Goal: Task Accomplishment & Management: Use online tool/utility

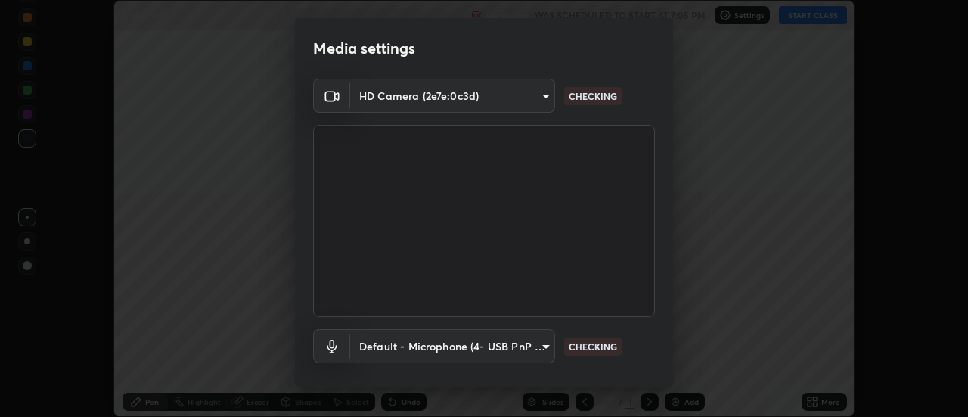
scroll to position [417, 968]
click at [520, 347] on body "Erase all Light Part - 8 Recording WAS SCHEDULED TO START AT 7:05 PM Settings S…" at bounding box center [484, 208] width 968 height 417
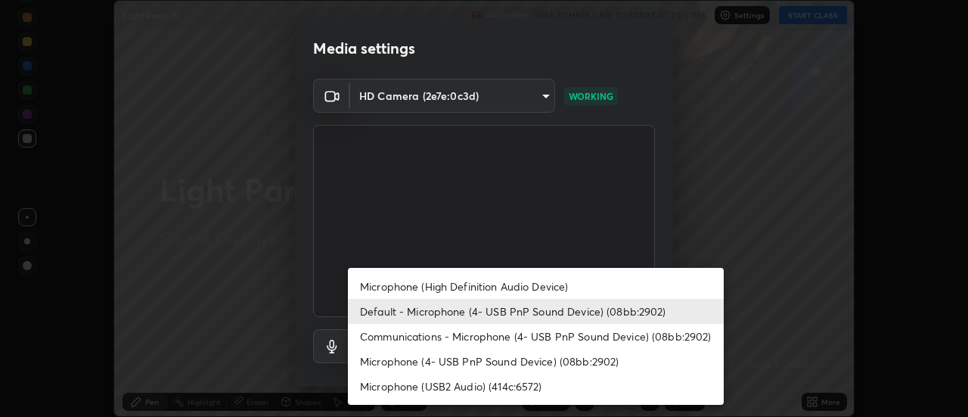
click at [492, 360] on li "Microphone (4- USB PnP Sound Device) (08bb:2902)" at bounding box center [536, 361] width 376 height 25
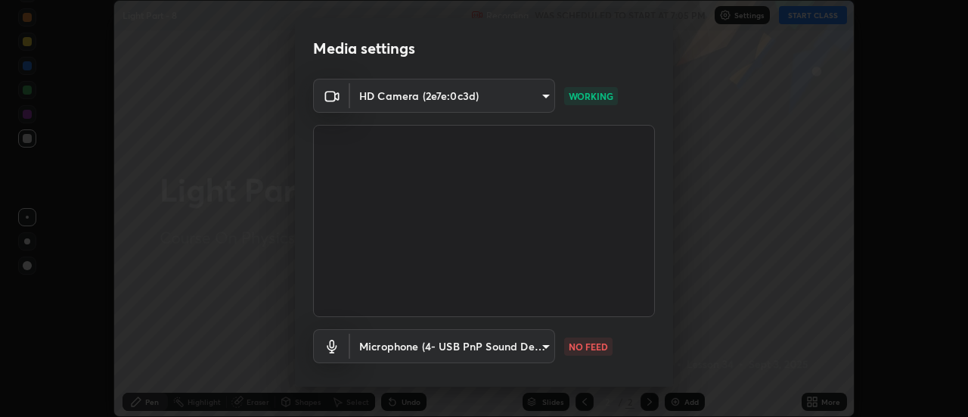
click at [491, 345] on body "Erase all Light Part - 8 Recording WAS SCHEDULED TO START AT 7:05 PM Settings S…" at bounding box center [484, 208] width 968 height 417
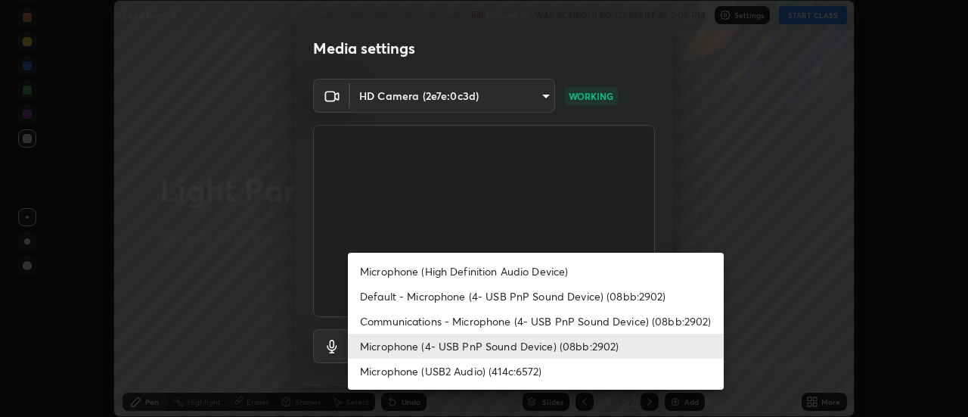
click at [497, 294] on li "Default - Microphone (4- USB PnP Sound Device) (08bb:2902)" at bounding box center [536, 296] width 376 height 25
type input "default"
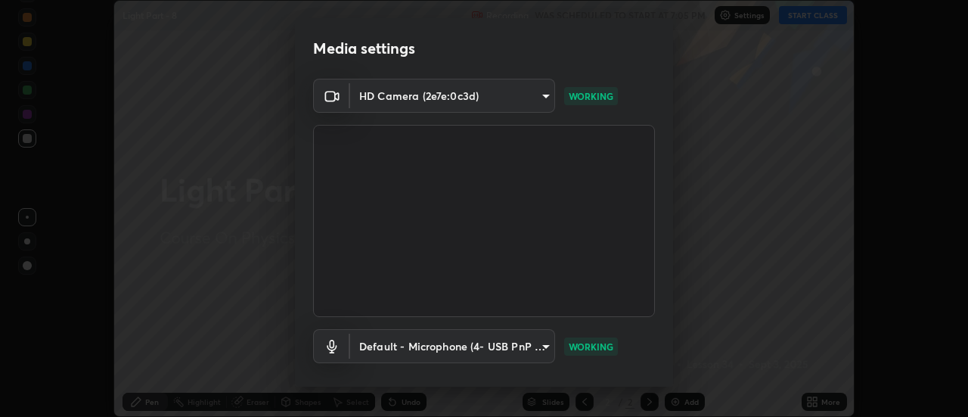
scroll to position [79, 0]
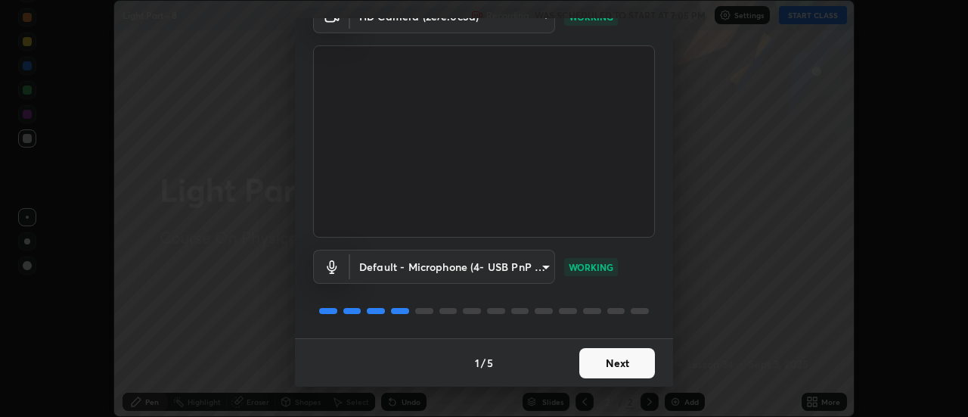
click at [594, 363] on button "Next" at bounding box center [618, 363] width 76 height 30
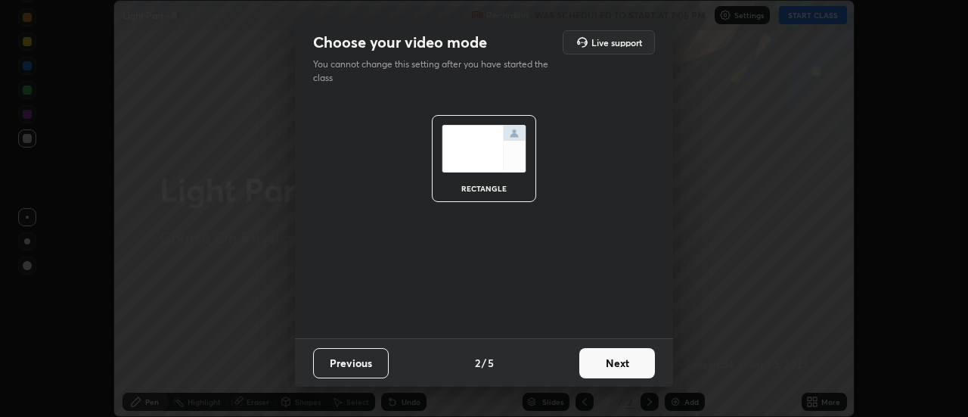
click at [601, 368] on button "Next" at bounding box center [618, 363] width 76 height 30
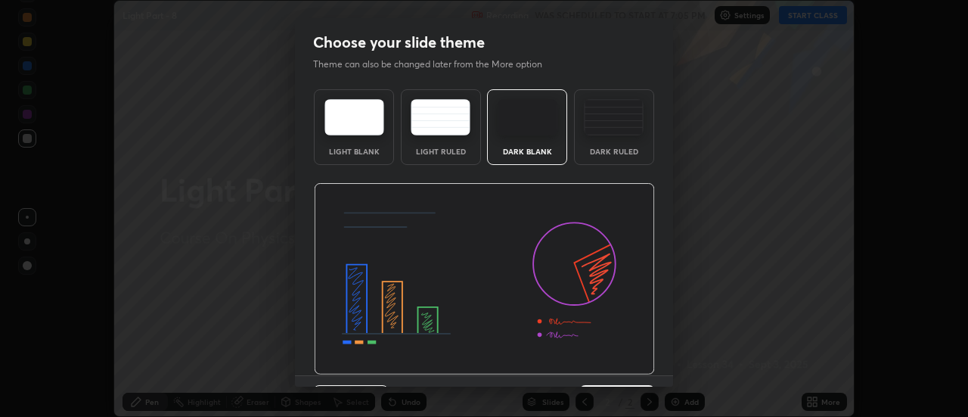
scroll to position [37, 0]
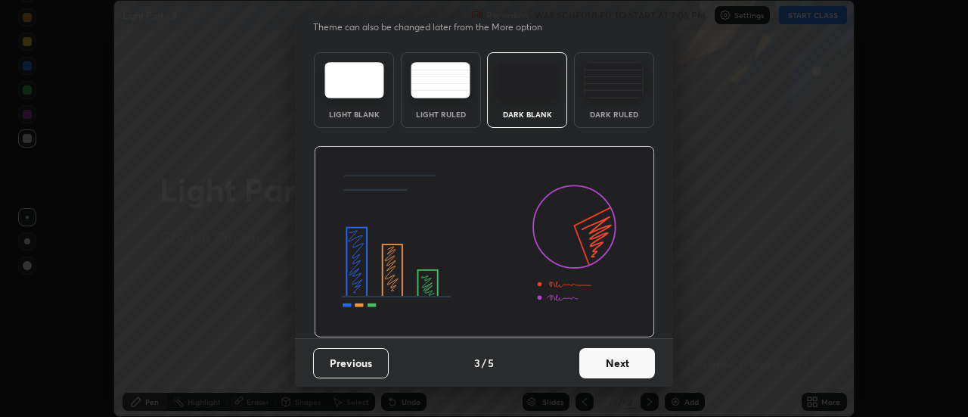
click at [598, 374] on button "Next" at bounding box center [618, 363] width 76 height 30
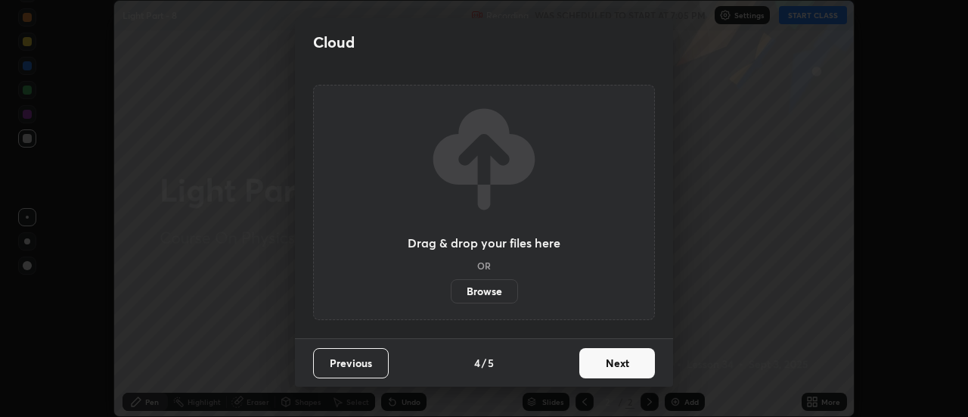
scroll to position [0, 0]
click at [602, 365] on button "Next" at bounding box center [618, 363] width 76 height 30
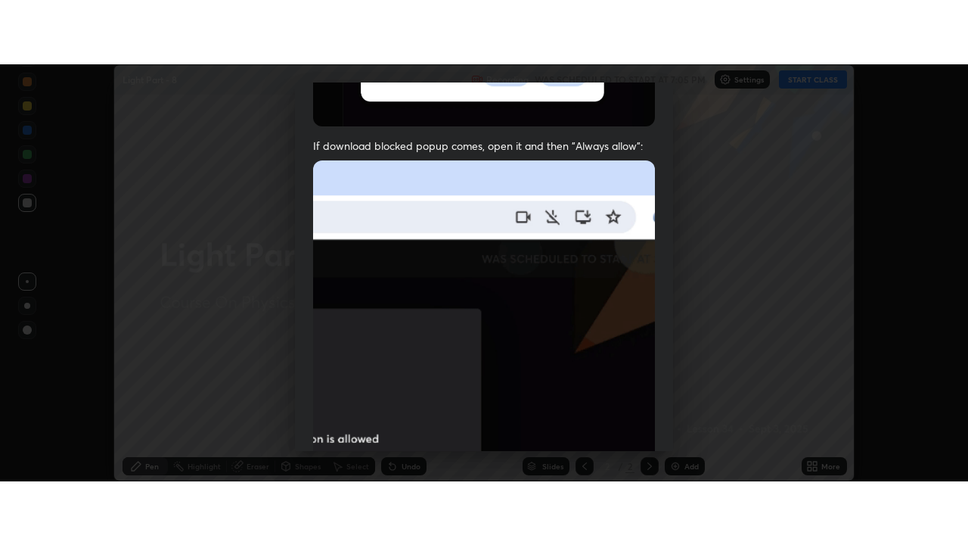
scroll to position [388, 0]
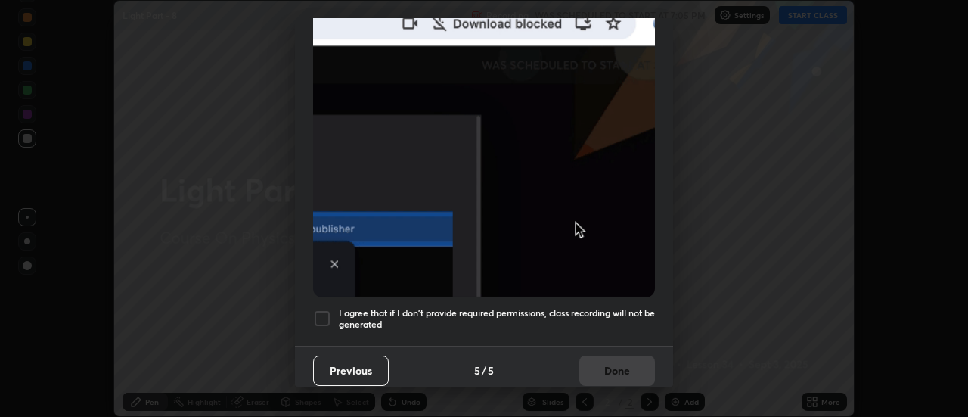
click at [546, 312] on h5 "I agree that if I don't provide required permissions, class recording will not …" at bounding box center [497, 318] width 316 height 23
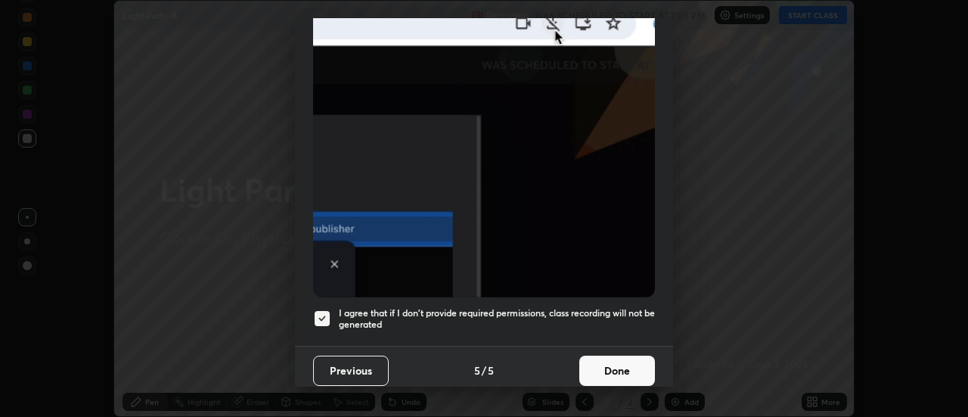
click at [617, 365] on button "Done" at bounding box center [618, 371] width 76 height 30
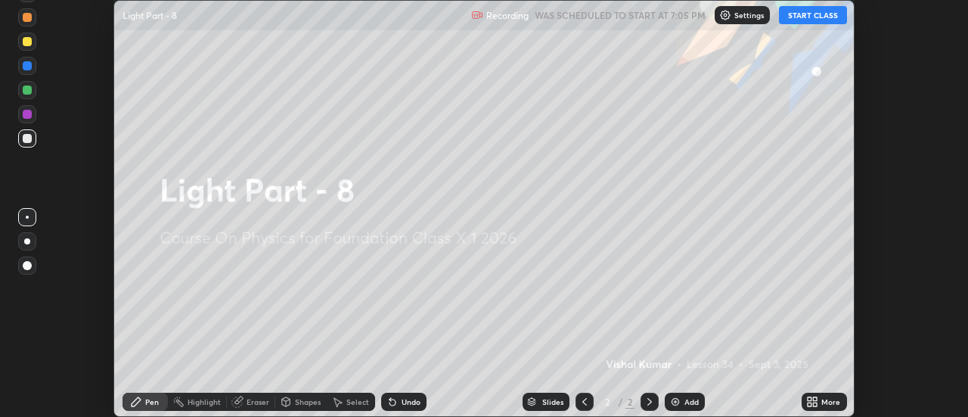
click at [822, 405] on div "More" at bounding box center [824, 402] width 45 height 18
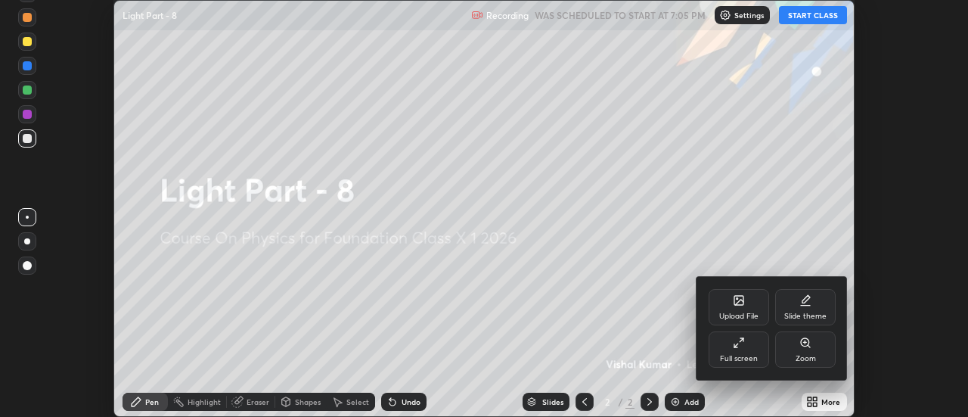
click at [741, 353] on div "Full screen" at bounding box center [739, 349] width 61 height 36
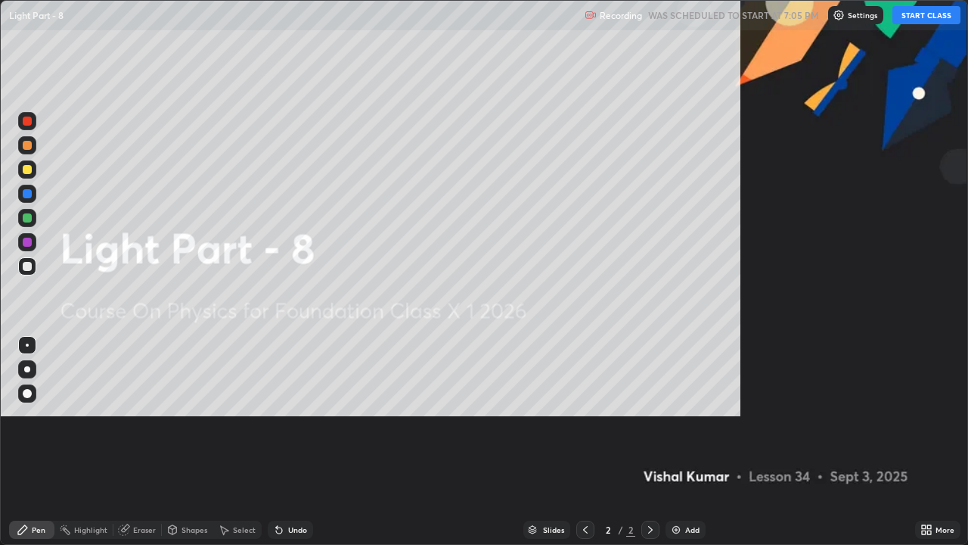
scroll to position [545, 968]
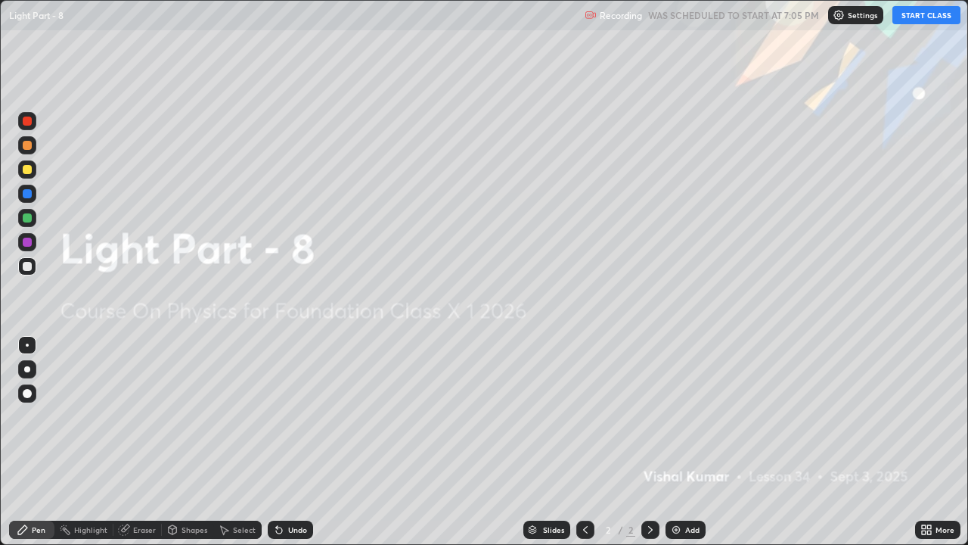
click at [906, 20] on button "START CLASS" at bounding box center [927, 15] width 68 height 18
click at [682, 416] on div "Add" at bounding box center [686, 530] width 40 height 18
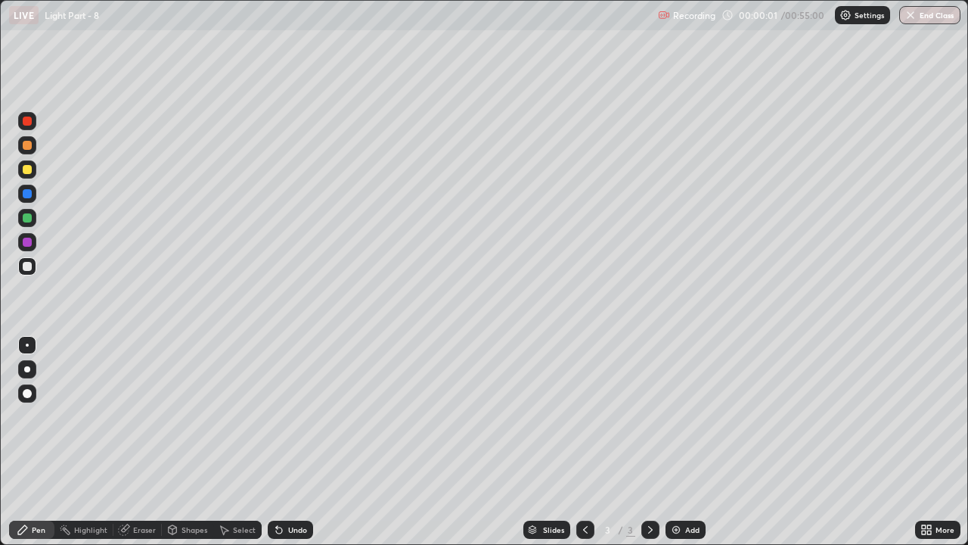
click at [26, 176] on div at bounding box center [27, 169] width 18 height 18
click at [26, 369] on div at bounding box center [27, 369] width 6 height 6
click at [288, 416] on div "Undo" at bounding box center [297, 530] width 19 height 8
click at [285, 416] on div "Undo" at bounding box center [290, 530] width 45 height 18
click at [289, 416] on div "Undo" at bounding box center [297, 530] width 19 height 8
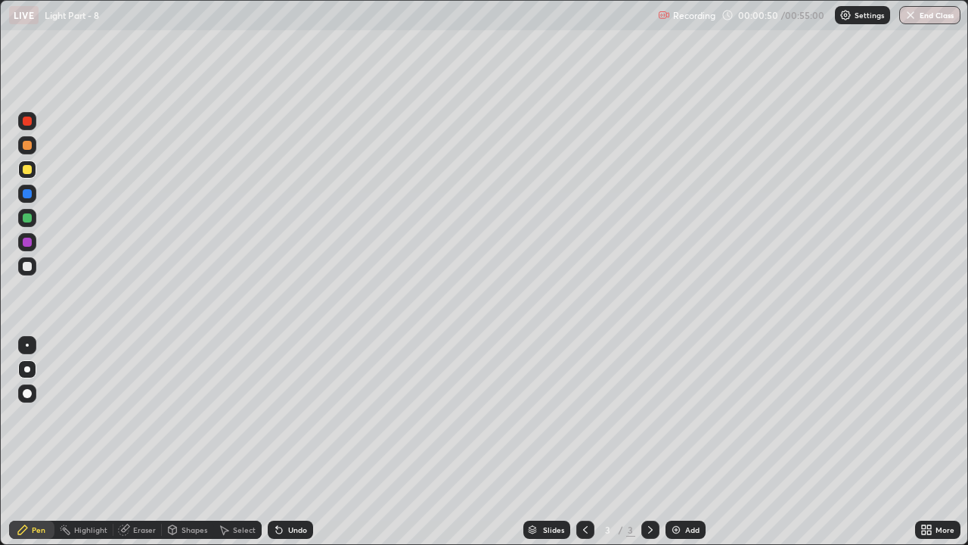
click at [290, 416] on div "Undo" at bounding box center [297, 530] width 19 height 8
click at [140, 416] on div "Eraser" at bounding box center [144, 530] width 23 height 8
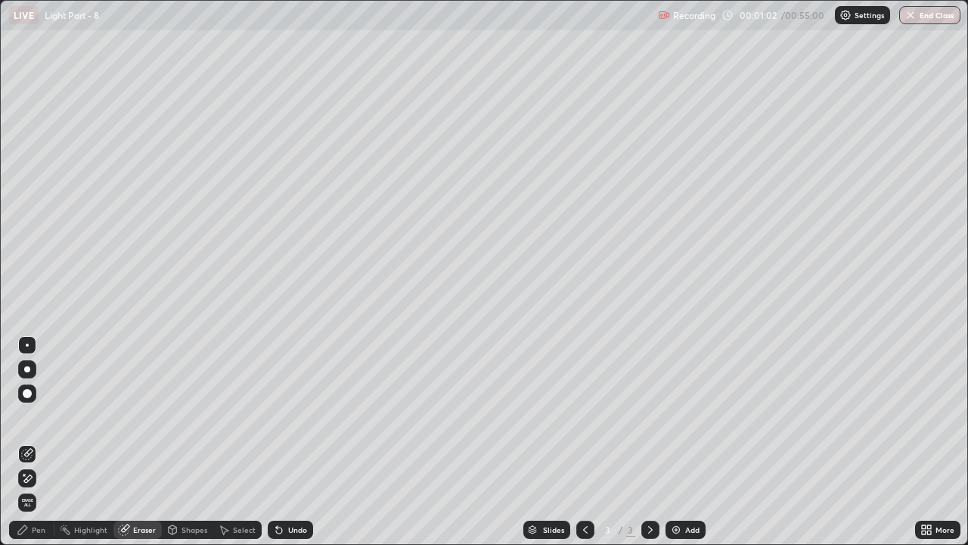
click at [33, 416] on div "Pen" at bounding box center [31, 530] width 45 height 18
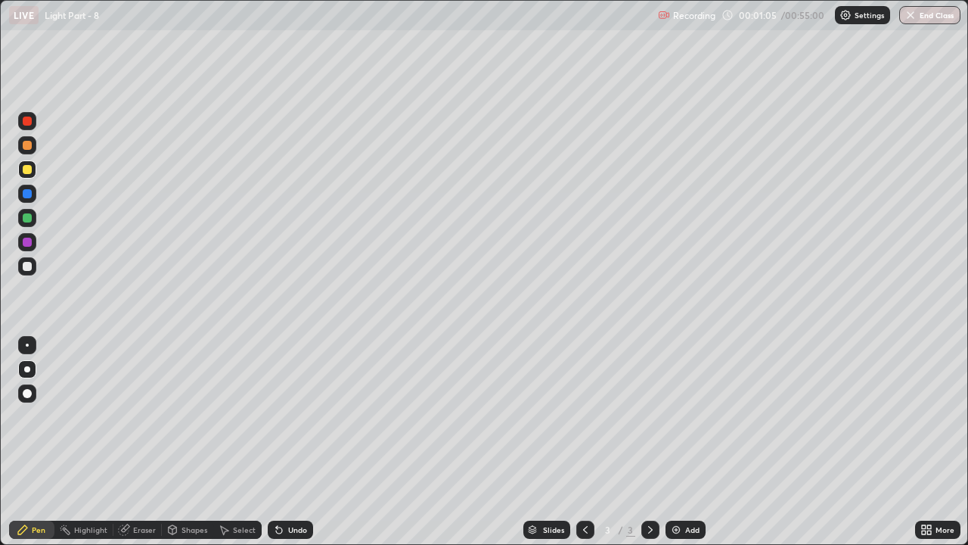
click at [278, 416] on icon at bounding box center [279, 530] width 6 height 6
click at [285, 416] on div "Undo" at bounding box center [290, 530] width 45 height 18
click at [288, 416] on div "Undo" at bounding box center [297, 530] width 19 height 8
click at [294, 416] on div "Undo" at bounding box center [297, 530] width 19 height 8
click at [297, 416] on div "Undo" at bounding box center [297, 530] width 19 height 8
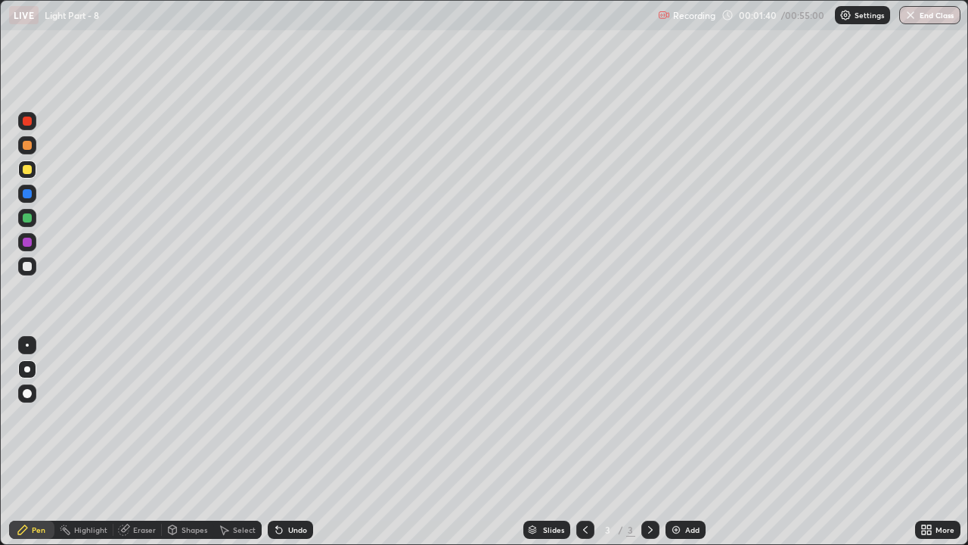
click at [188, 416] on div "Shapes" at bounding box center [195, 530] width 26 height 8
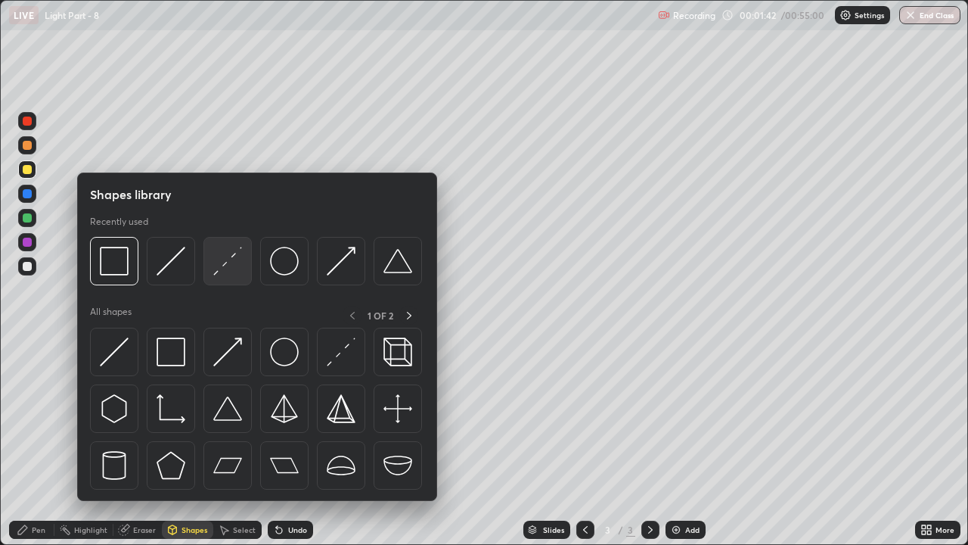
click at [239, 256] on img at bounding box center [227, 261] width 29 height 29
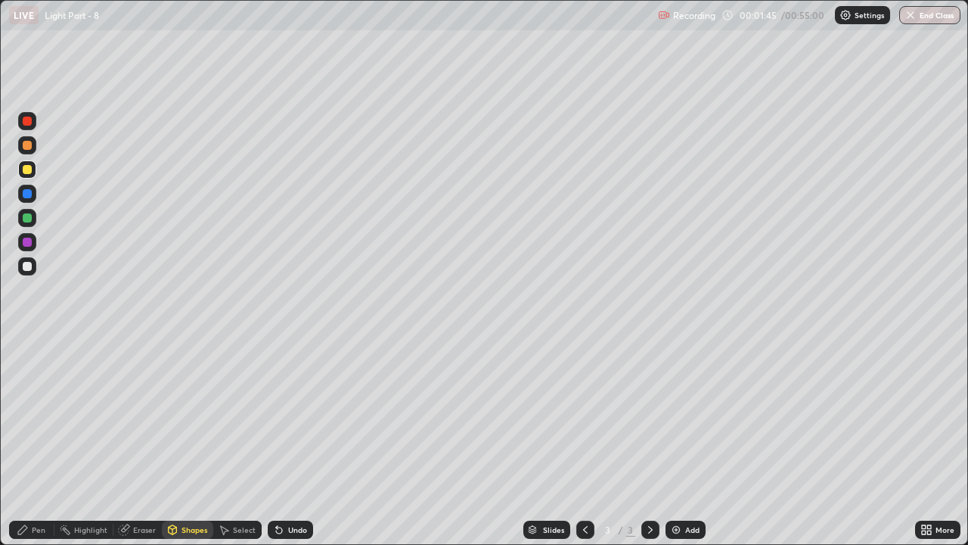
click at [24, 264] on div at bounding box center [27, 266] width 9 height 9
click at [300, 416] on div "Undo" at bounding box center [297, 530] width 19 height 8
click at [200, 416] on div "Shapes" at bounding box center [187, 530] width 51 height 18
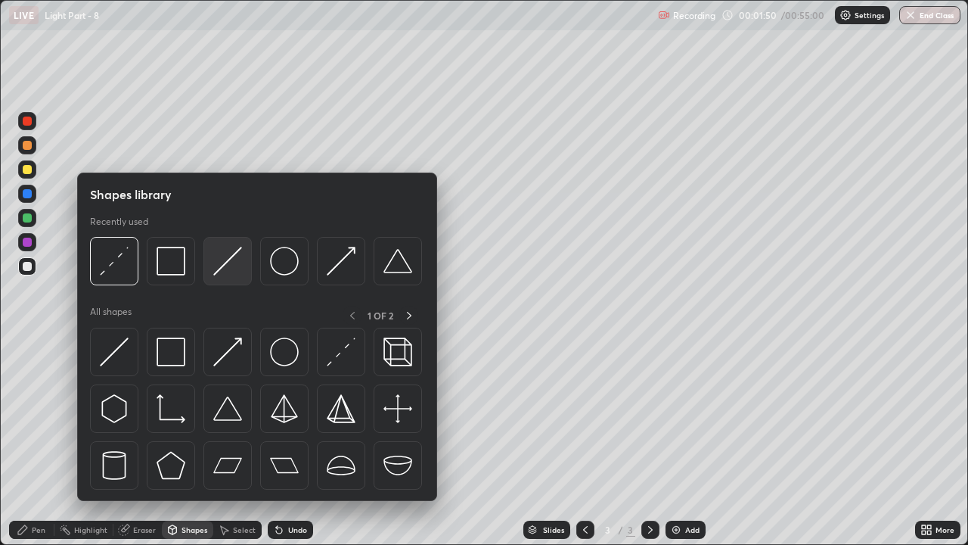
click at [228, 263] on img at bounding box center [227, 261] width 29 height 29
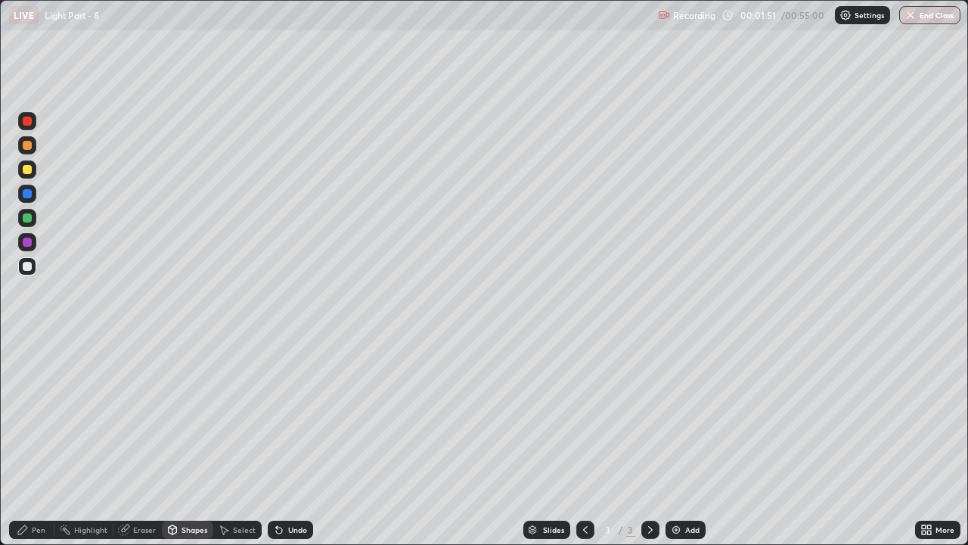
click at [33, 266] on div at bounding box center [27, 266] width 18 height 18
click at [25, 245] on div at bounding box center [27, 242] width 9 height 9
click at [21, 221] on div at bounding box center [27, 218] width 18 height 18
click at [24, 416] on icon at bounding box center [23, 530] width 12 height 12
click at [690, 416] on div "Add" at bounding box center [692, 530] width 14 height 8
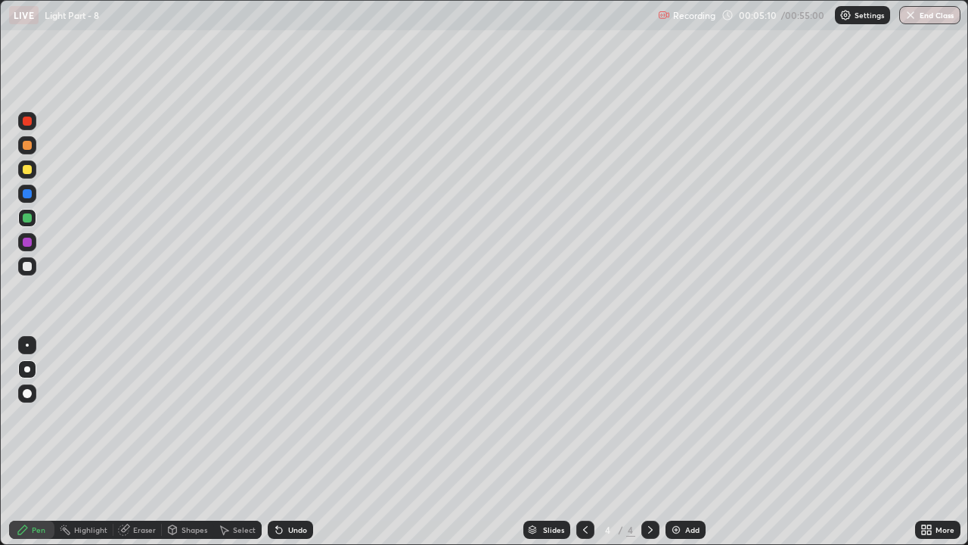
click at [30, 171] on div at bounding box center [27, 169] width 9 height 9
click at [187, 416] on div "Shapes" at bounding box center [195, 530] width 26 height 8
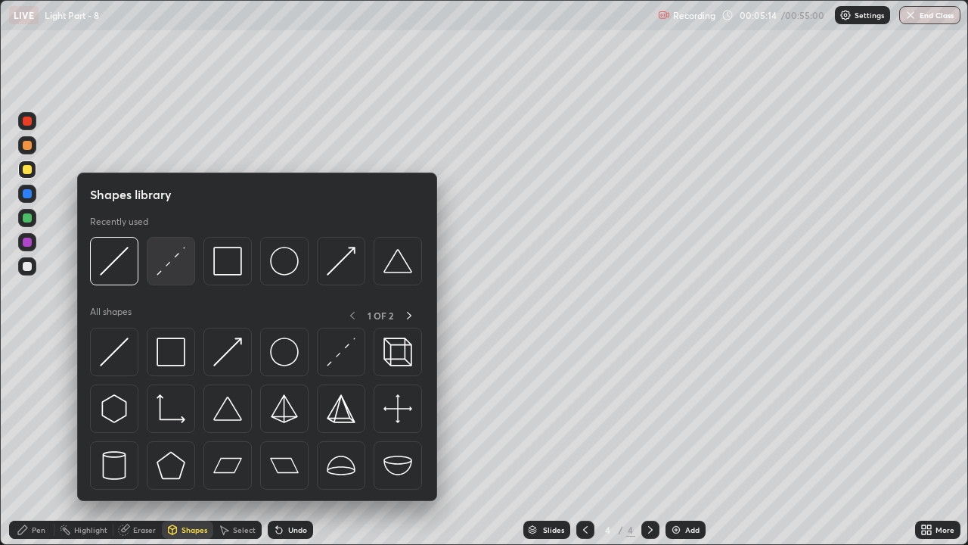
click at [172, 269] on img at bounding box center [171, 261] width 29 height 29
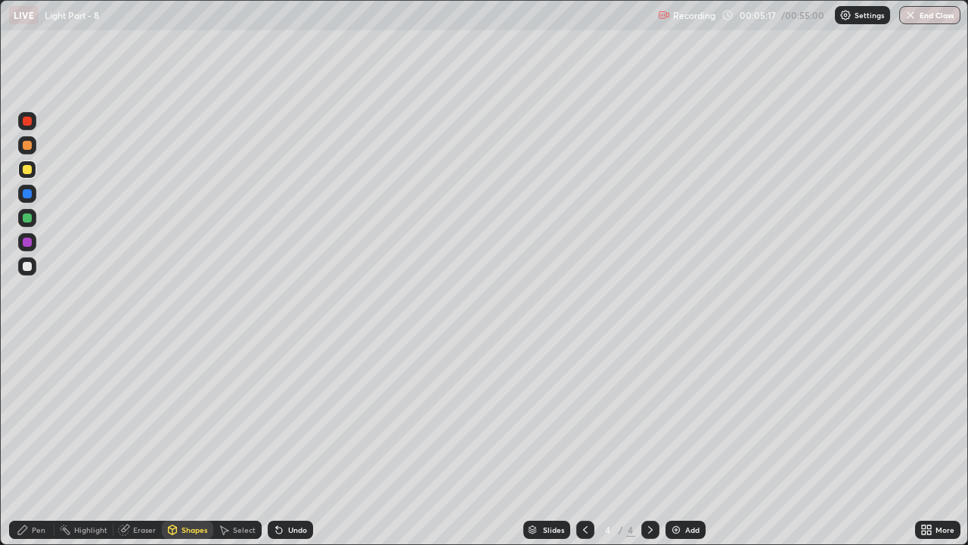
click at [30, 416] on div "Pen" at bounding box center [31, 530] width 45 height 18
click at [30, 272] on div at bounding box center [27, 266] width 18 height 18
click at [188, 416] on div "Shapes" at bounding box center [195, 530] width 26 height 8
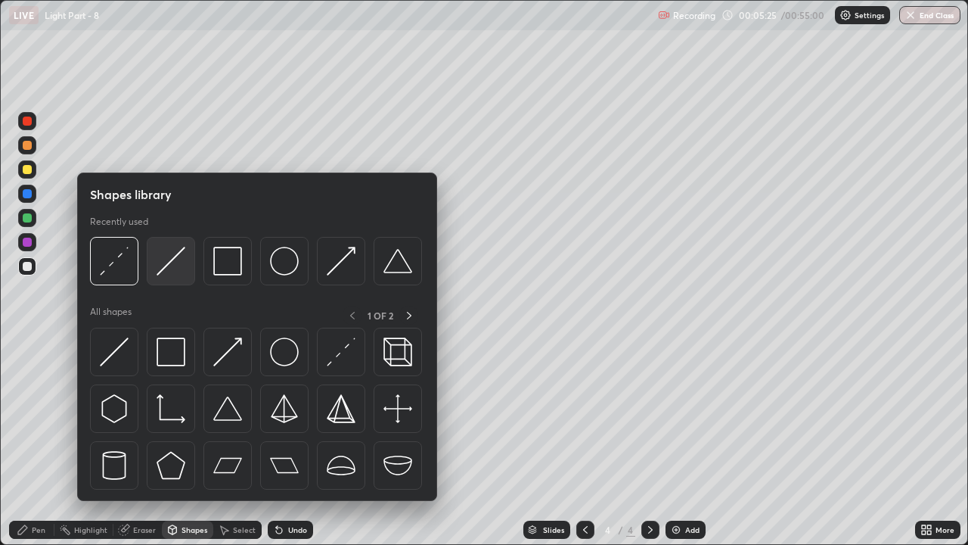
click at [174, 263] on img at bounding box center [171, 261] width 29 height 29
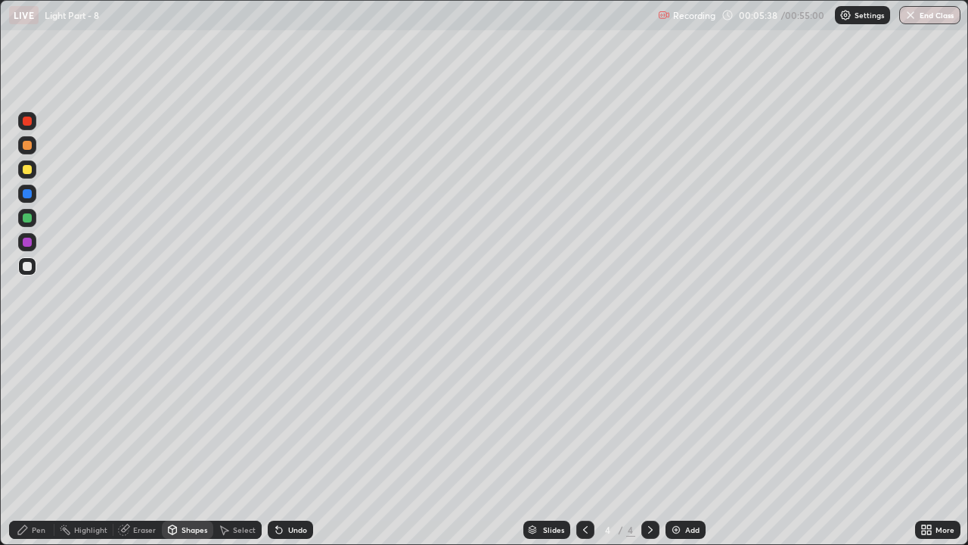
click at [186, 416] on div "Shapes" at bounding box center [195, 530] width 26 height 8
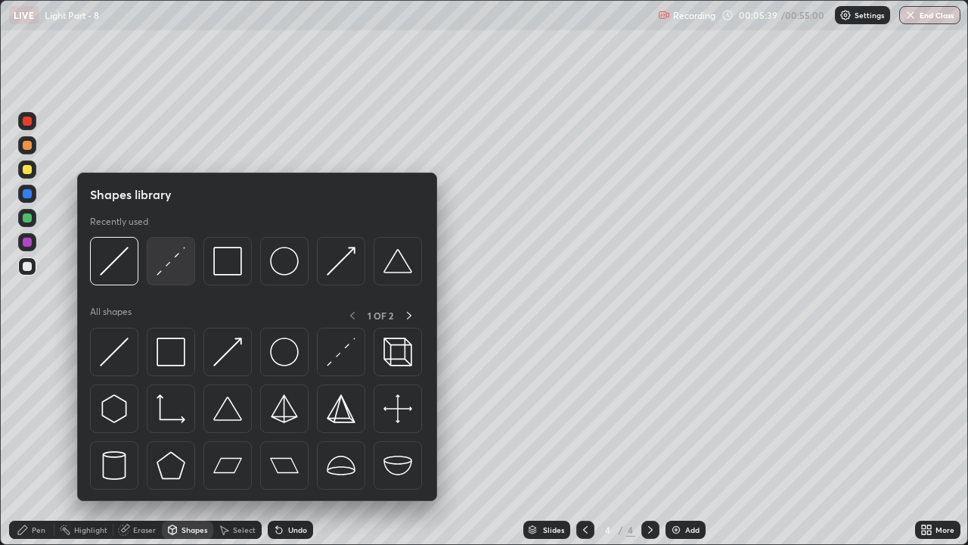
click at [174, 266] on img at bounding box center [171, 261] width 29 height 29
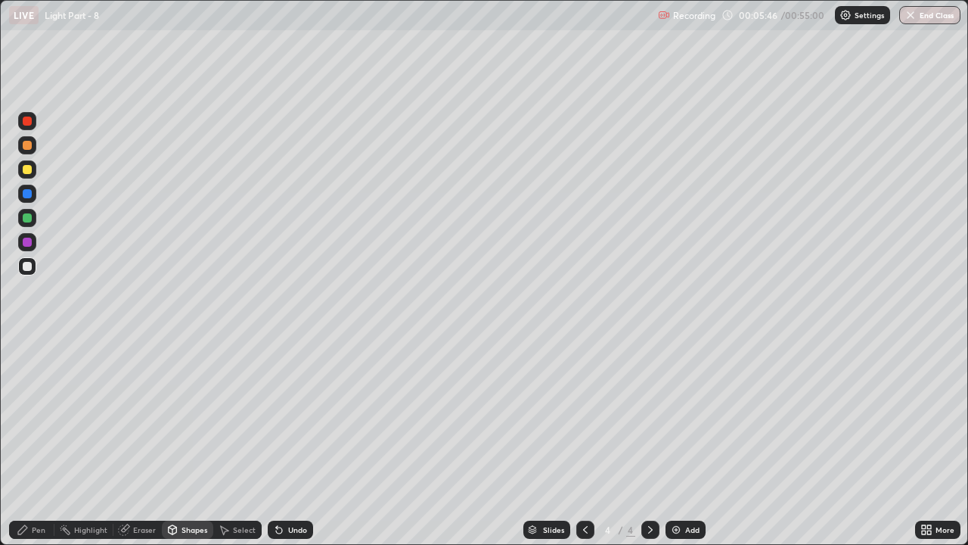
click at [33, 416] on div "Pen" at bounding box center [39, 530] width 14 height 8
click at [26, 220] on div at bounding box center [27, 217] width 9 height 9
click at [22, 163] on div at bounding box center [27, 169] width 18 height 18
click at [584, 416] on icon at bounding box center [586, 530] width 12 height 12
click at [648, 416] on icon at bounding box center [651, 530] width 12 height 12
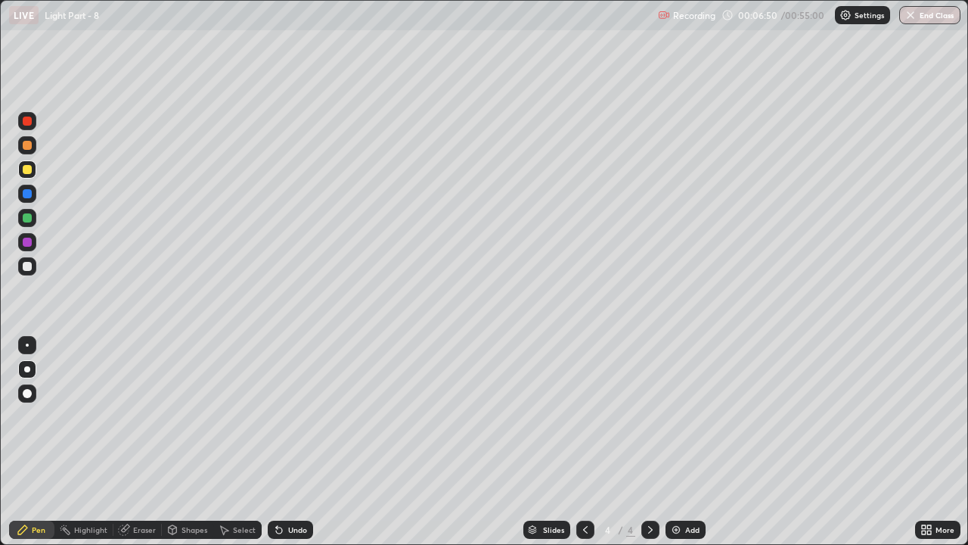
click at [26, 170] on div at bounding box center [27, 169] width 9 height 9
click at [145, 416] on div "Eraser" at bounding box center [144, 530] width 23 height 8
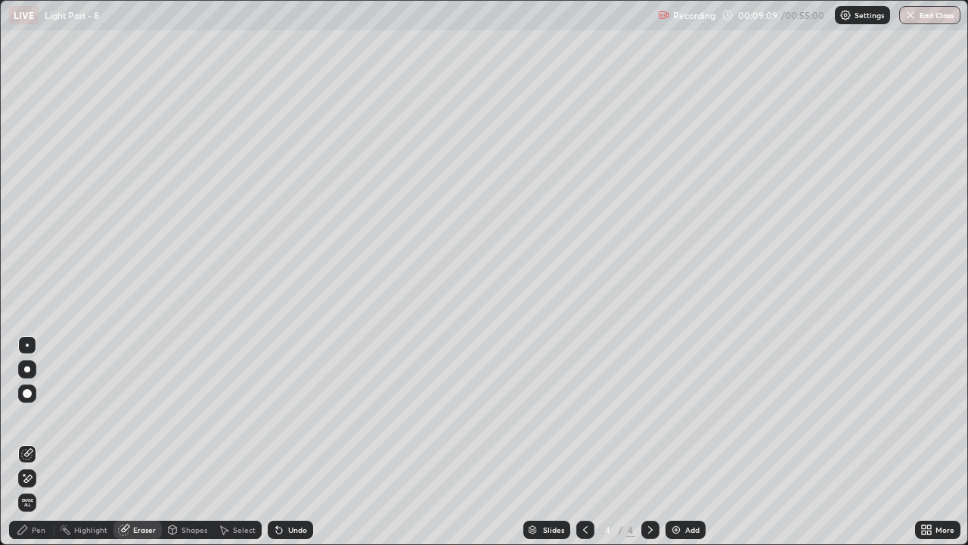
click at [31, 416] on div "Pen" at bounding box center [31, 530] width 45 height 18
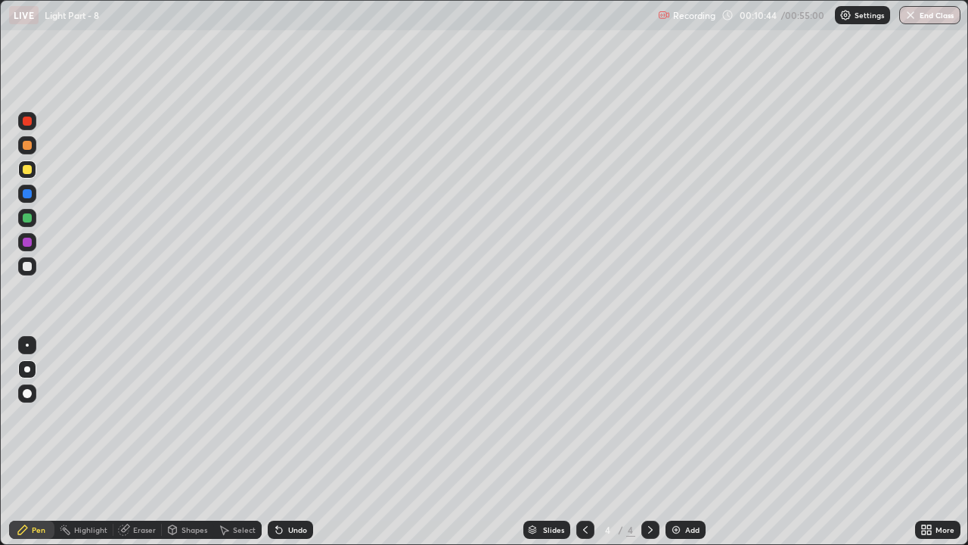
click at [28, 217] on div at bounding box center [27, 217] width 9 height 9
click at [687, 416] on div "Add" at bounding box center [686, 530] width 40 height 18
click at [291, 416] on div "Undo" at bounding box center [297, 530] width 19 height 8
click at [183, 416] on div "Shapes" at bounding box center [195, 530] width 26 height 8
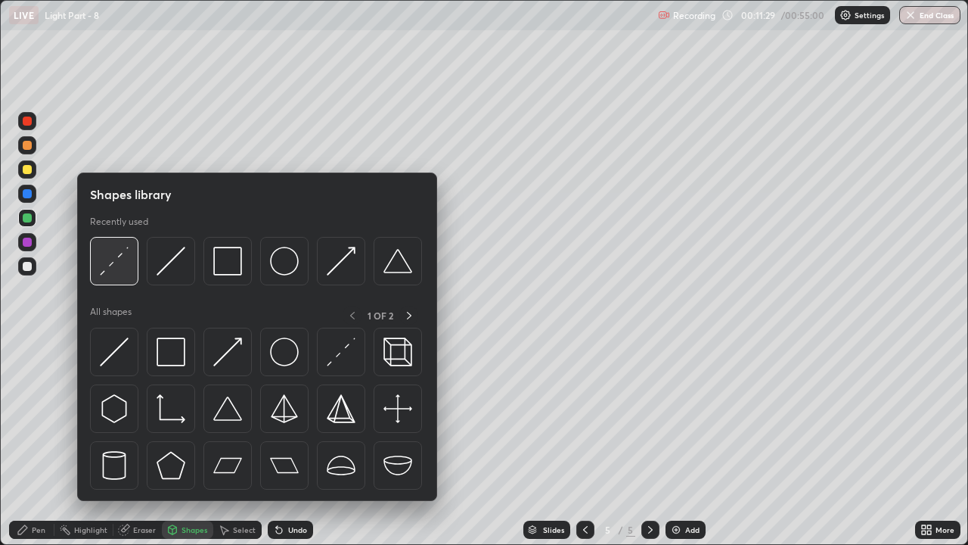
click at [123, 270] on img at bounding box center [114, 261] width 29 height 29
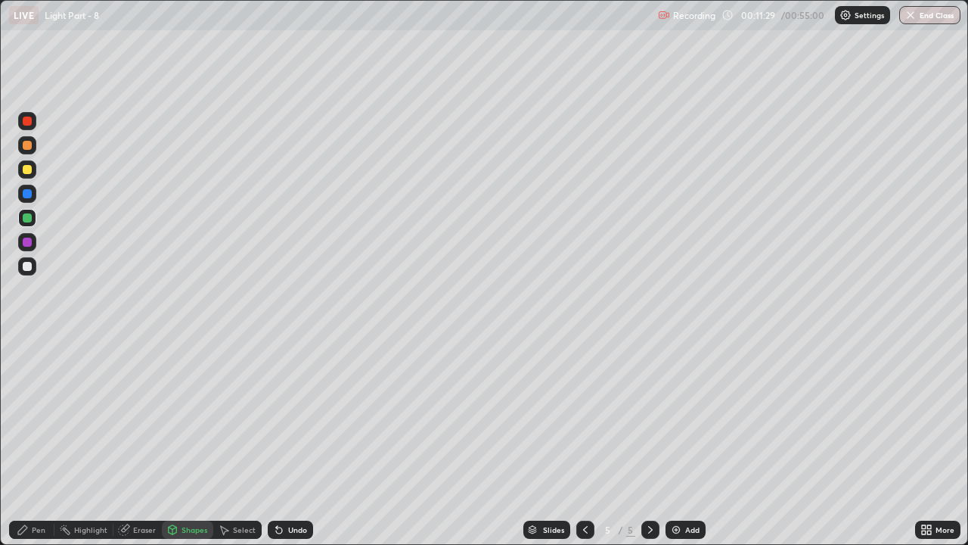
click at [26, 274] on div at bounding box center [27, 266] width 18 height 18
click at [26, 221] on div at bounding box center [27, 217] width 9 height 9
click at [30, 416] on div "Pen" at bounding box center [31, 530] width 45 height 18
click at [29, 263] on div at bounding box center [27, 266] width 9 height 9
click at [29, 219] on div at bounding box center [27, 217] width 9 height 9
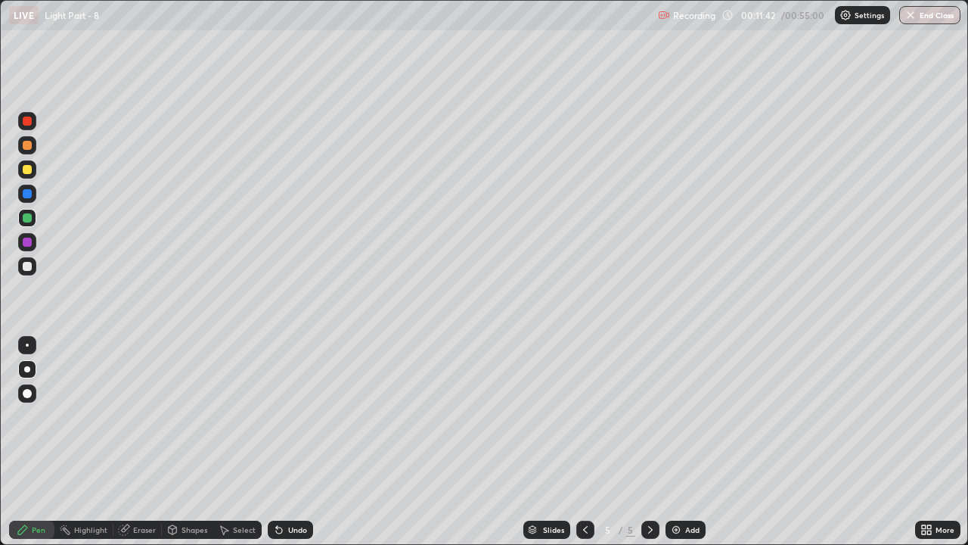
click at [28, 244] on div at bounding box center [27, 242] width 9 height 9
click at [27, 216] on div at bounding box center [27, 217] width 9 height 9
click at [28, 269] on div at bounding box center [27, 266] width 9 height 9
click at [26, 216] on div at bounding box center [27, 217] width 9 height 9
click at [26, 242] on div at bounding box center [27, 242] width 9 height 9
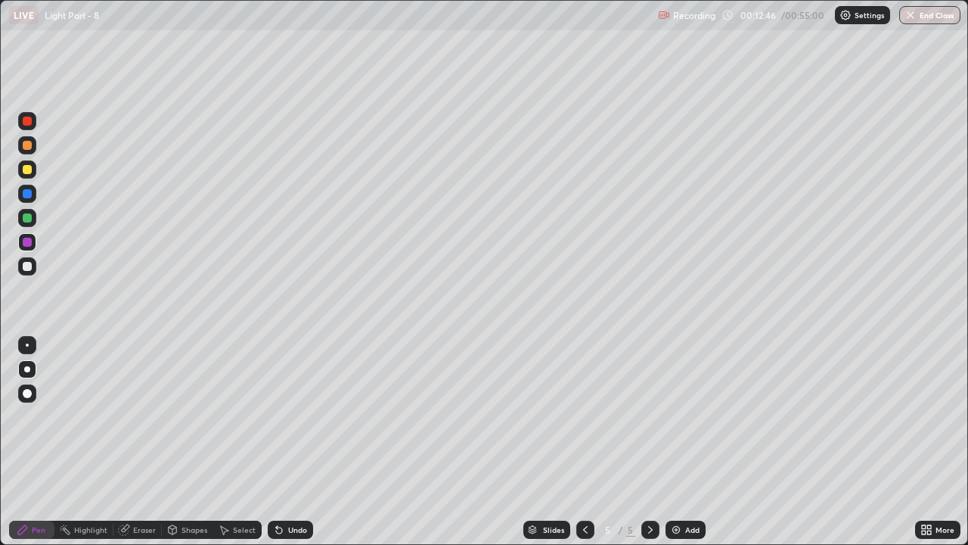
click at [291, 416] on div "Undo" at bounding box center [297, 530] width 19 height 8
click at [290, 416] on div "Undo" at bounding box center [297, 530] width 19 height 8
click at [26, 223] on div at bounding box center [27, 218] width 18 height 18
click at [26, 170] on div at bounding box center [27, 169] width 9 height 9
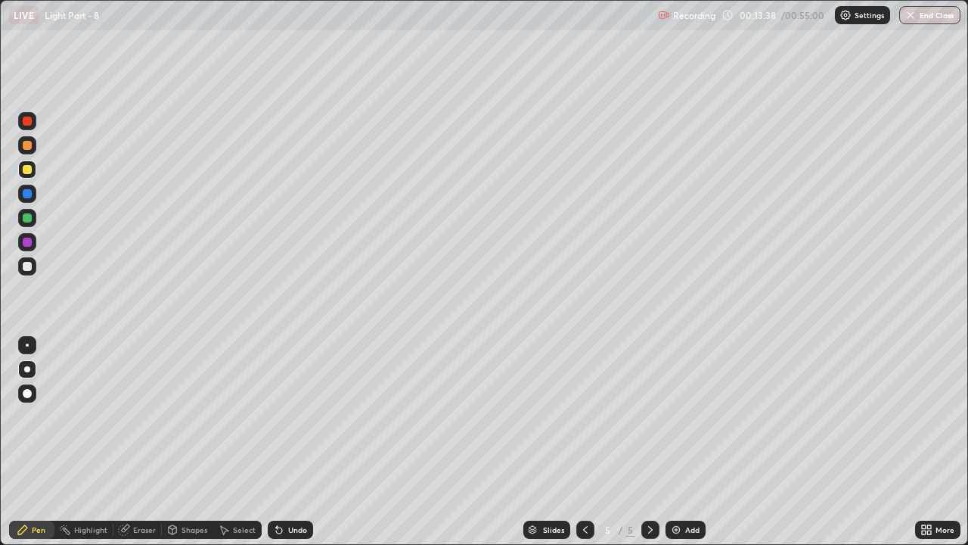
click at [23, 268] on div at bounding box center [27, 266] width 9 height 9
click at [30, 215] on div at bounding box center [27, 217] width 9 height 9
click at [28, 172] on div at bounding box center [27, 169] width 9 height 9
click at [27, 269] on div at bounding box center [27, 266] width 9 height 9
click at [693, 416] on div "Add" at bounding box center [692, 530] width 14 height 8
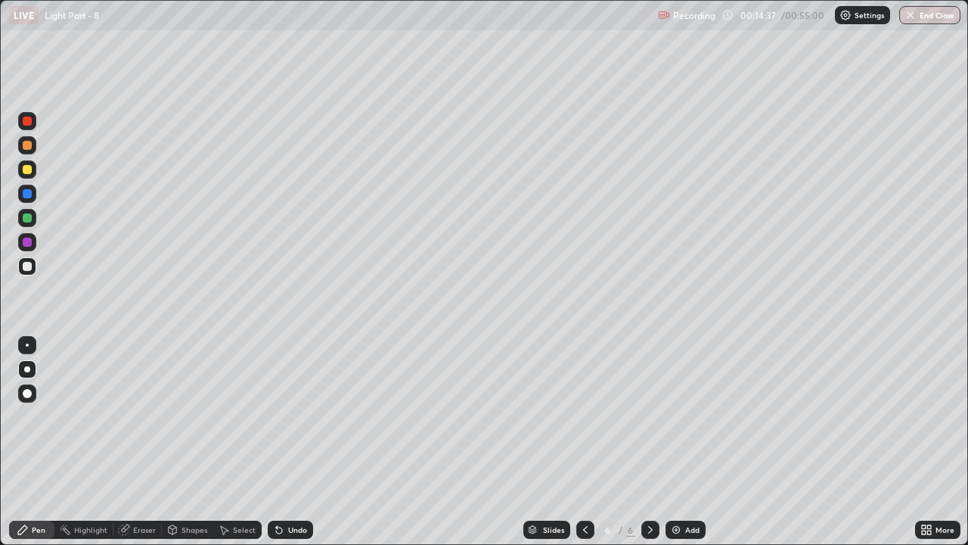
click at [27, 146] on div at bounding box center [27, 145] width 9 height 9
click at [25, 266] on div at bounding box center [27, 266] width 9 height 9
click at [30, 171] on div at bounding box center [27, 169] width 9 height 9
click at [28, 145] on div at bounding box center [27, 145] width 9 height 9
click at [31, 263] on div at bounding box center [27, 266] width 9 height 9
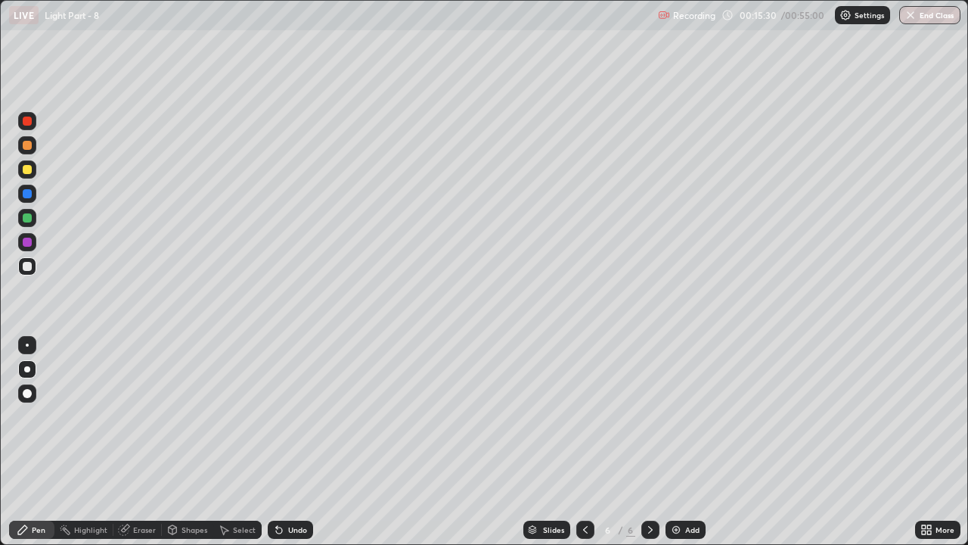
click at [26, 144] on div at bounding box center [27, 145] width 9 height 9
click at [30, 269] on div at bounding box center [27, 266] width 9 height 9
click at [584, 416] on icon at bounding box center [586, 530] width 12 height 12
click at [649, 416] on icon at bounding box center [651, 530] width 12 height 12
click at [135, 416] on div "Eraser" at bounding box center [144, 530] width 23 height 8
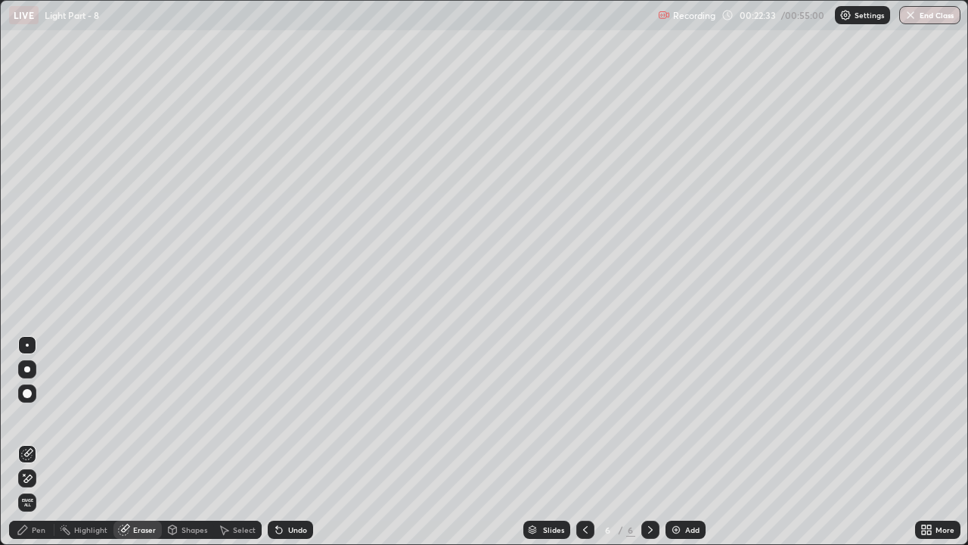
click at [27, 416] on div "Pen" at bounding box center [31, 530] width 45 height 18
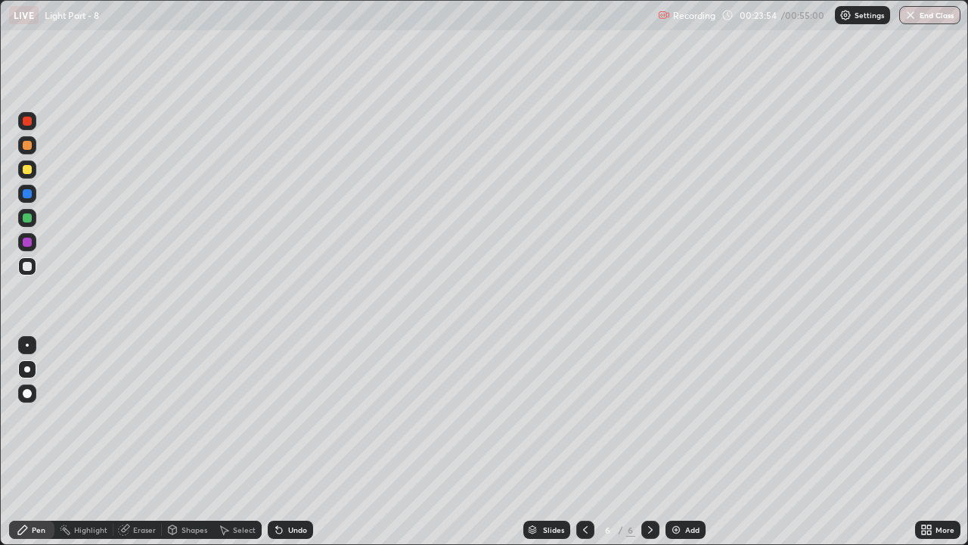
click at [682, 416] on div "Add" at bounding box center [686, 530] width 40 height 18
click at [29, 172] on div at bounding box center [27, 169] width 9 height 9
click at [27, 219] on div at bounding box center [27, 217] width 9 height 9
click at [26, 269] on div at bounding box center [27, 266] width 9 height 9
click at [184, 416] on div "Shapes" at bounding box center [195, 530] width 26 height 8
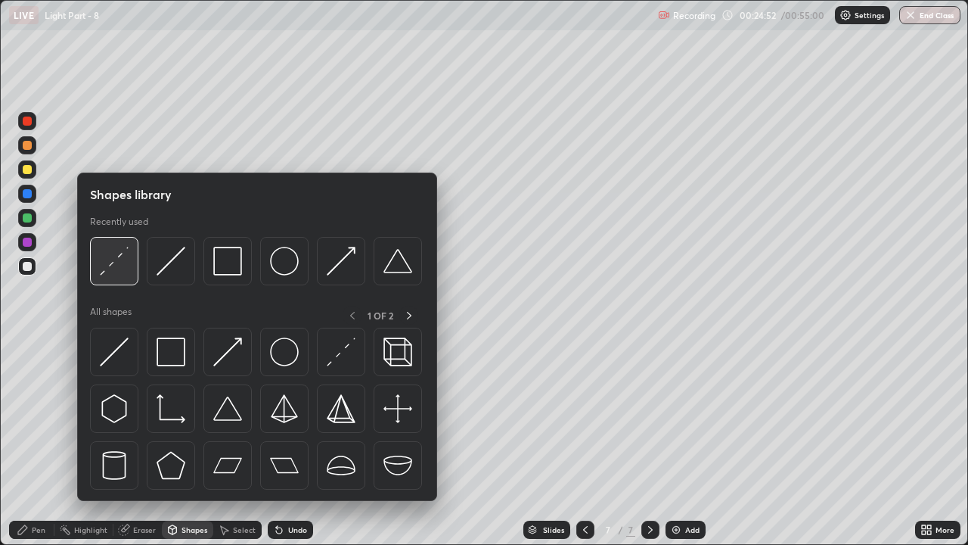
click at [120, 274] on img at bounding box center [114, 261] width 29 height 29
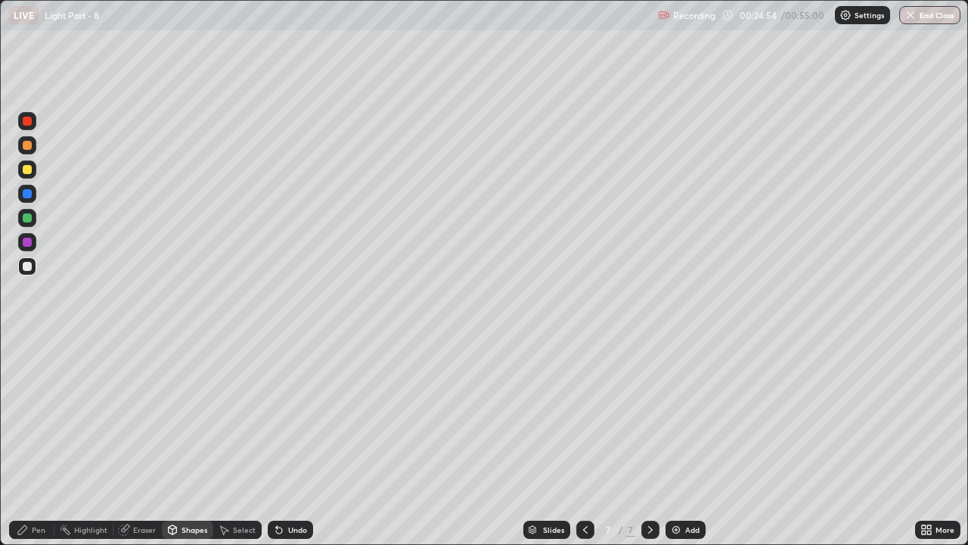
click at [28, 223] on div at bounding box center [27, 218] width 18 height 18
click at [23, 416] on icon at bounding box center [23, 530] width 12 height 12
click at [27, 146] on div at bounding box center [27, 145] width 9 height 9
click at [25, 264] on div at bounding box center [27, 266] width 9 height 9
click at [28, 244] on div at bounding box center [27, 242] width 9 height 9
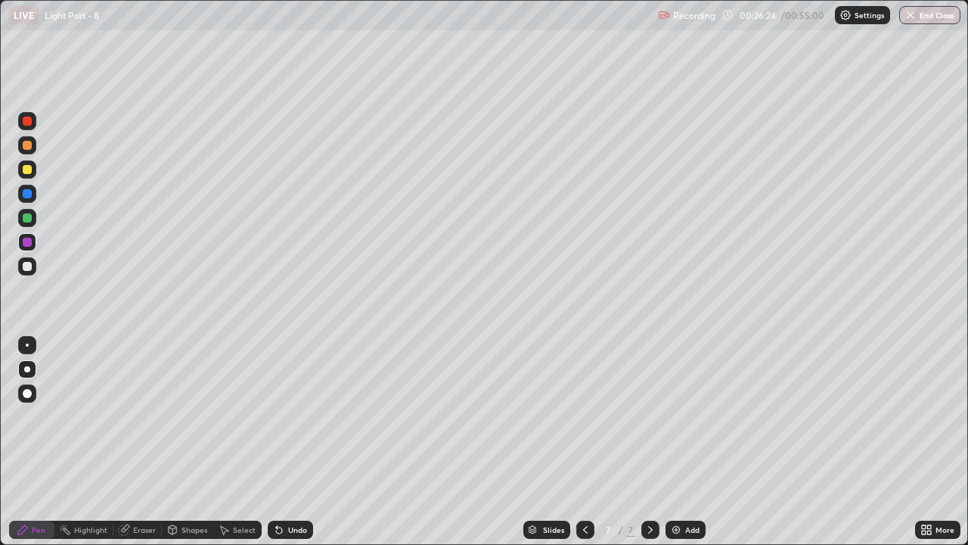
click at [28, 169] on div at bounding box center [27, 169] width 9 height 9
click at [25, 244] on div at bounding box center [27, 242] width 9 height 9
click at [293, 416] on div "Undo" at bounding box center [297, 530] width 19 height 8
click at [288, 416] on div "Undo" at bounding box center [297, 530] width 19 height 8
click at [276, 416] on icon at bounding box center [277, 527] width 2 height 2
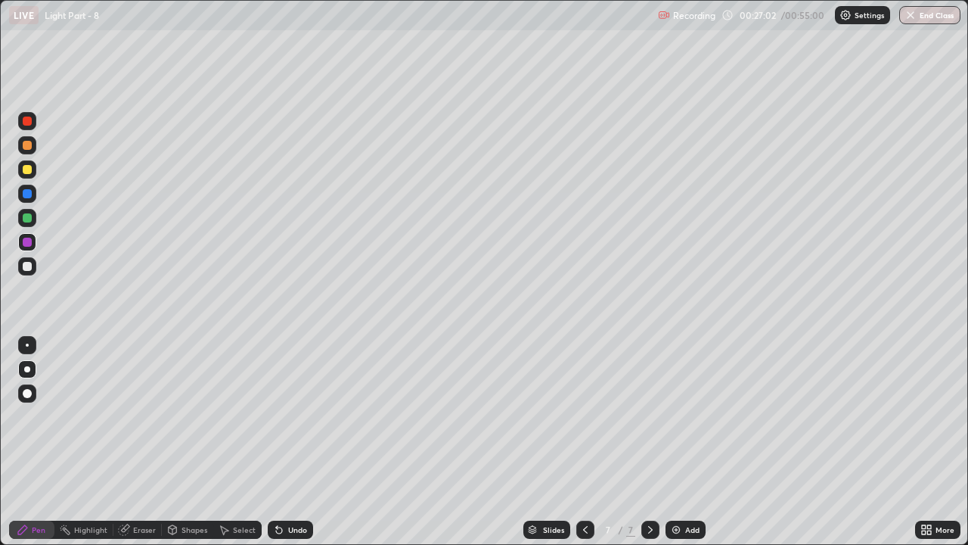
click at [281, 416] on icon at bounding box center [279, 530] width 12 height 12
click at [26, 117] on div at bounding box center [27, 121] width 9 height 9
click at [43, 82] on div "Erase all" at bounding box center [27, 272] width 36 height 484
click at [27, 243] on div at bounding box center [27, 242] width 9 height 9
click at [26, 267] on div at bounding box center [27, 266] width 9 height 9
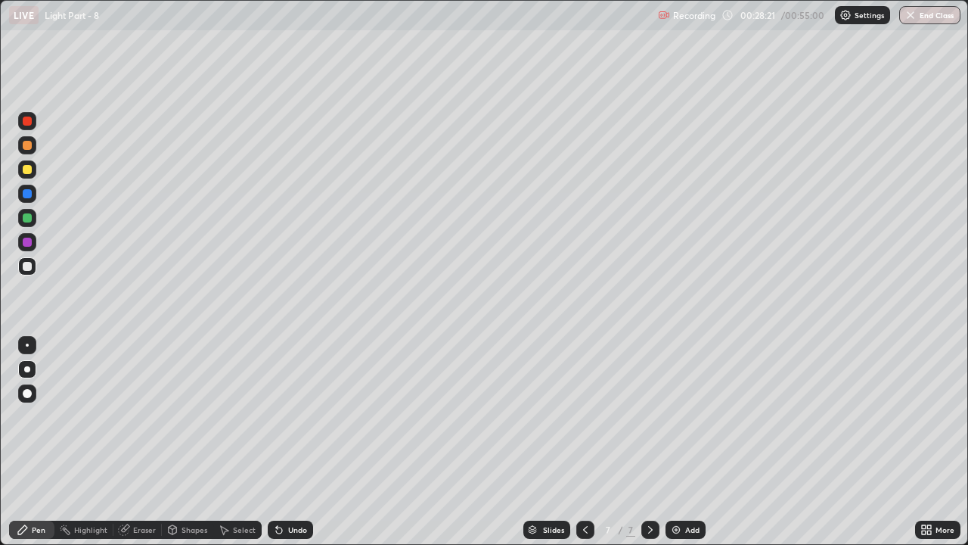
click at [24, 241] on div at bounding box center [27, 242] width 9 height 9
click at [27, 218] on div at bounding box center [27, 217] width 9 height 9
click at [28, 194] on div at bounding box center [27, 193] width 9 height 9
click at [288, 416] on div "Undo" at bounding box center [297, 530] width 19 height 8
click at [289, 416] on div "Undo" at bounding box center [297, 530] width 19 height 8
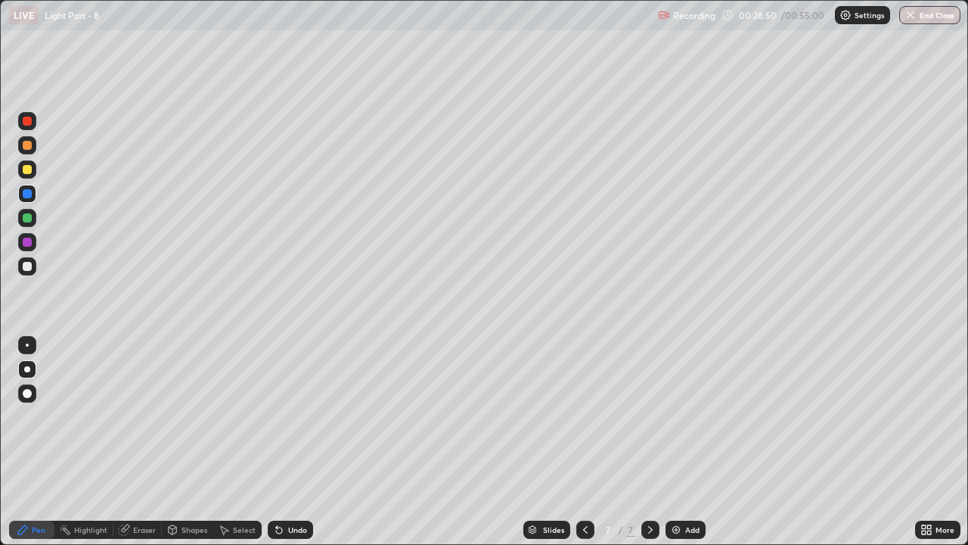
click at [30, 168] on div at bounding box center [27, 169] width 9 height 9
click at [30, 266] on div at bounding box center [27, 266] width 9 height 9
click at [133, 416] on div "Eraser" at bounding box center [144, 530] width 23 height 8
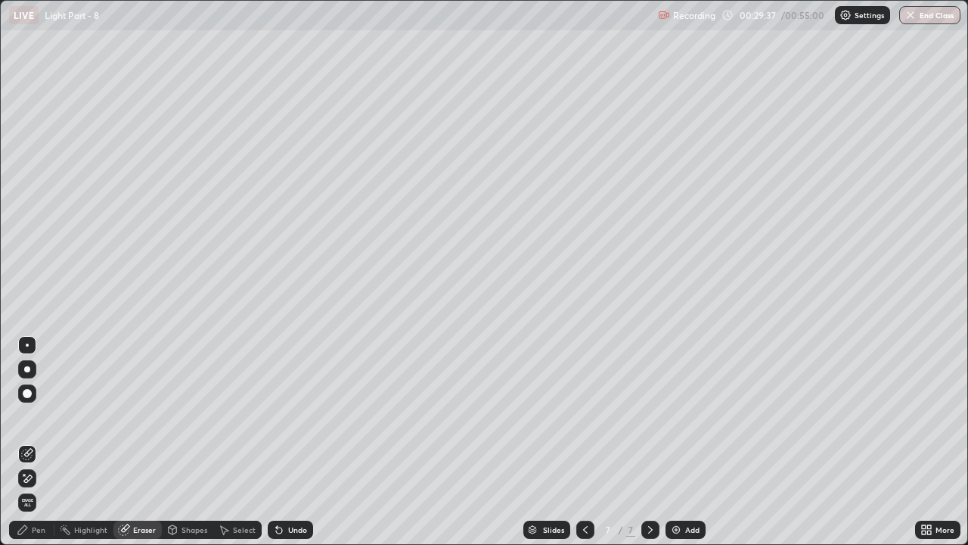
click at [33, 416] on div "Pen" at bounding box center [39, 530] width 14 height 8
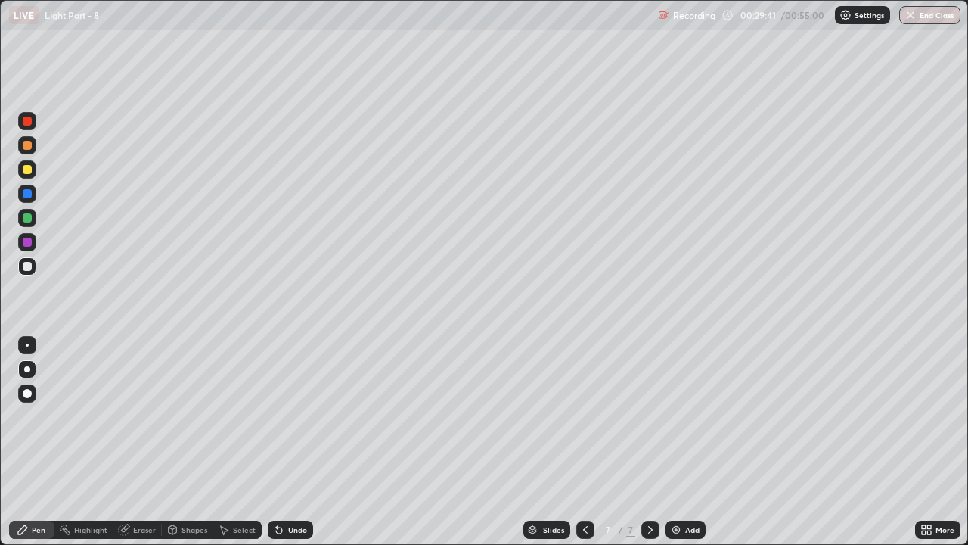
click at [30, 172] on div at bounding box center [27, 169] width 9 height 9
click at [298, 416] on div "Undo" at bounding box center [297, 530] width 19 height 8
click at [294, 416] on div "Undo" at bounding box center [297, 530] width 19 height 8
click at [28, 218] on div at bounding box center [27, 217] width 9 height 9
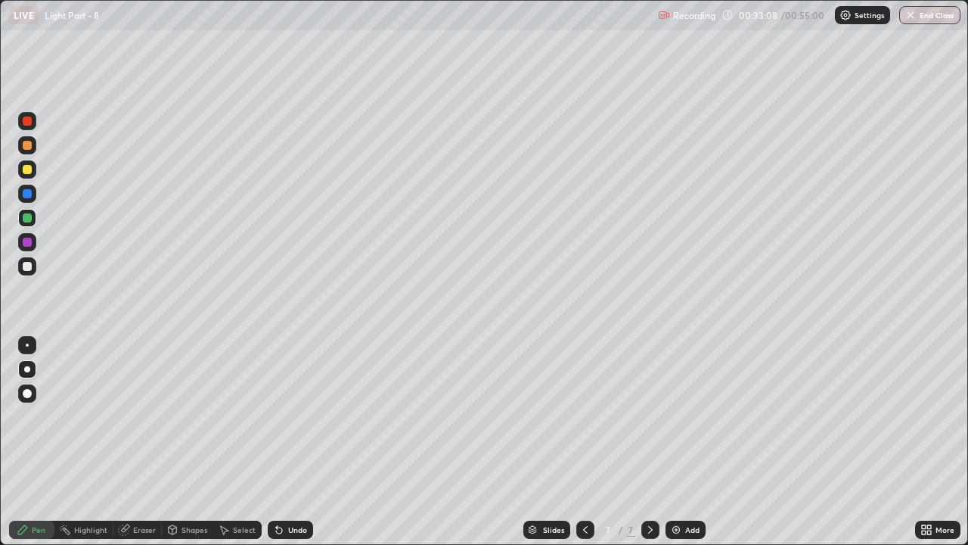
click at [26, 147] on div at bounding box center [27, 145] width 9 height 9
click at [683, 416] on div "Add" at bounding box center [686, 530] width 40 height 18
click at [31, 213] on div at bounding box center [27, 218] width 18 height 18
click at [26, 167] on div at bounding box center [27, 169] width 9 height 9
click at [285, 416] on div "Undo" at bounding box center [290, 530] width 45 height 18
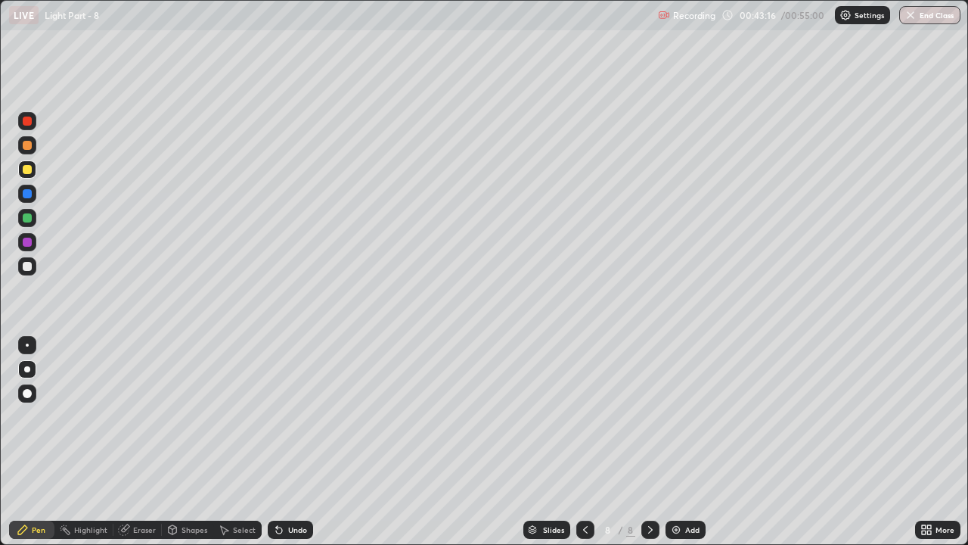
click at [288, 416] on div "Undo" at bounding box center [290, 530] width 45 height 18
click at [285, 416] on div "Undo" at bounding box center [290, 530] width 45 height 18
click at [284, 416] on div "Undo" at bounding box center [290, 530] width 45 height 18
click at [937, 14] on button "End Class" at bounding box center [930, 15] width 61 height 18
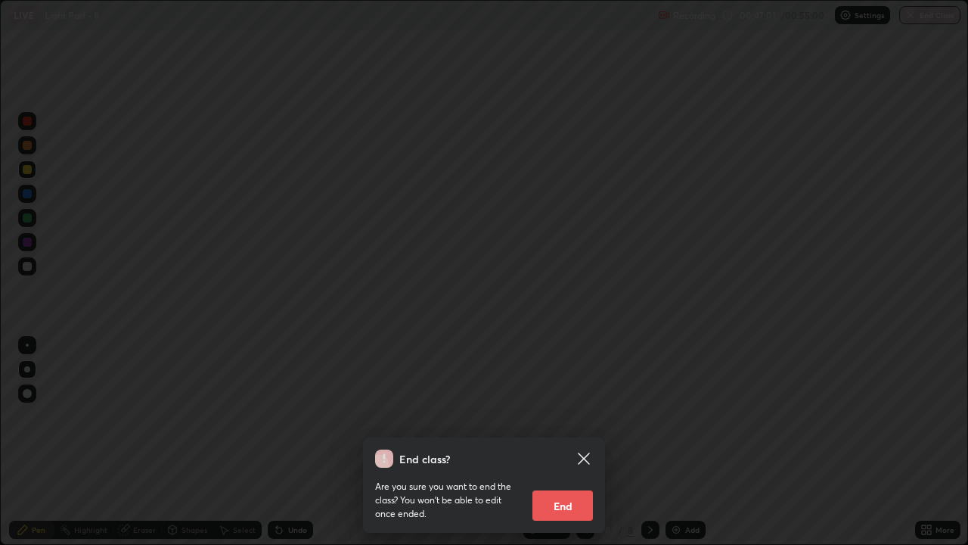
click at [577, 416] on button "End" at bounding box center [563, 505] width 61 height 30
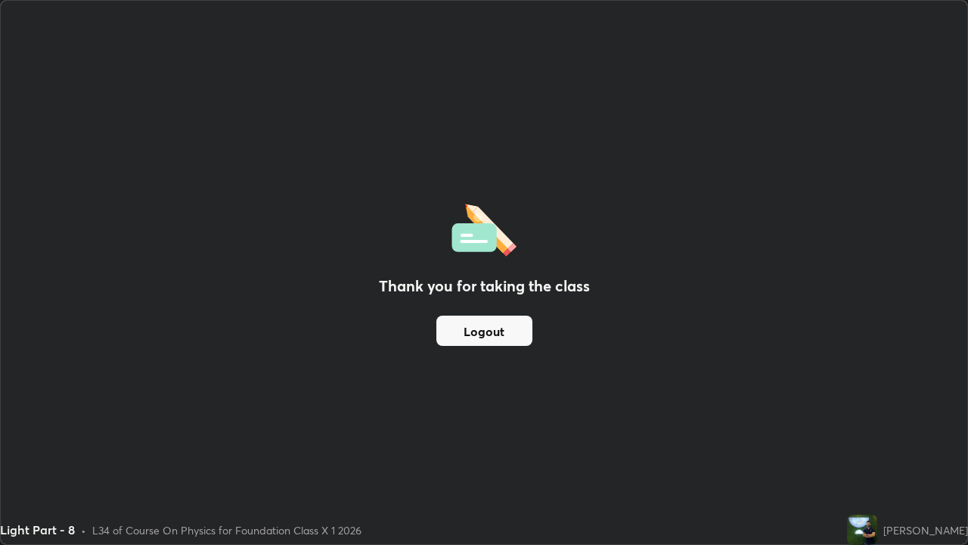
click at [502, 337] on button "Logout" at bounding box center [485, 331] width 96 height 30
